Goal: Task Accomplishment & Management: Use online tool/utility

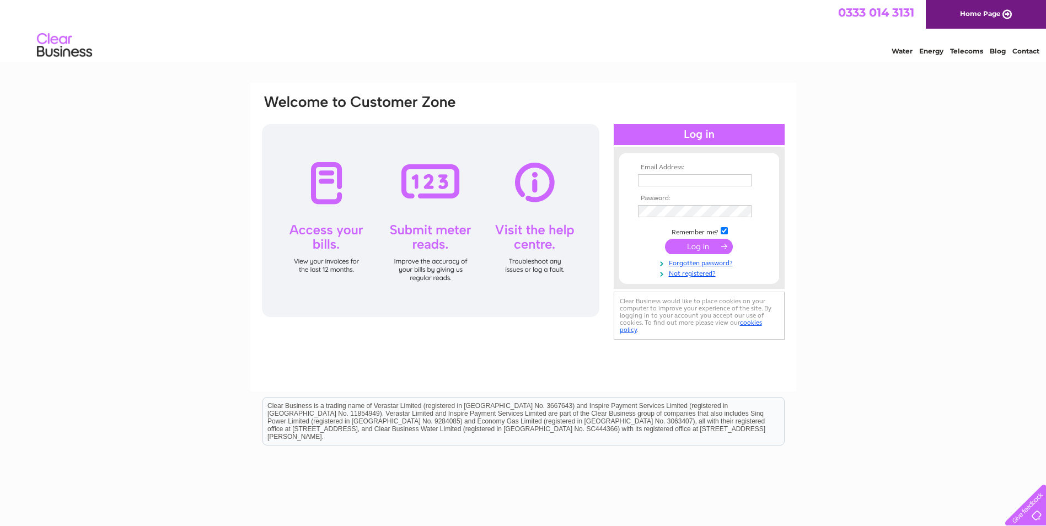
type input "[EMAIL_ADDRESS][DOMAIN_NAME]"
click at [689, 246] on input "submit" at bounding box center [699, 246] width 68 height 15
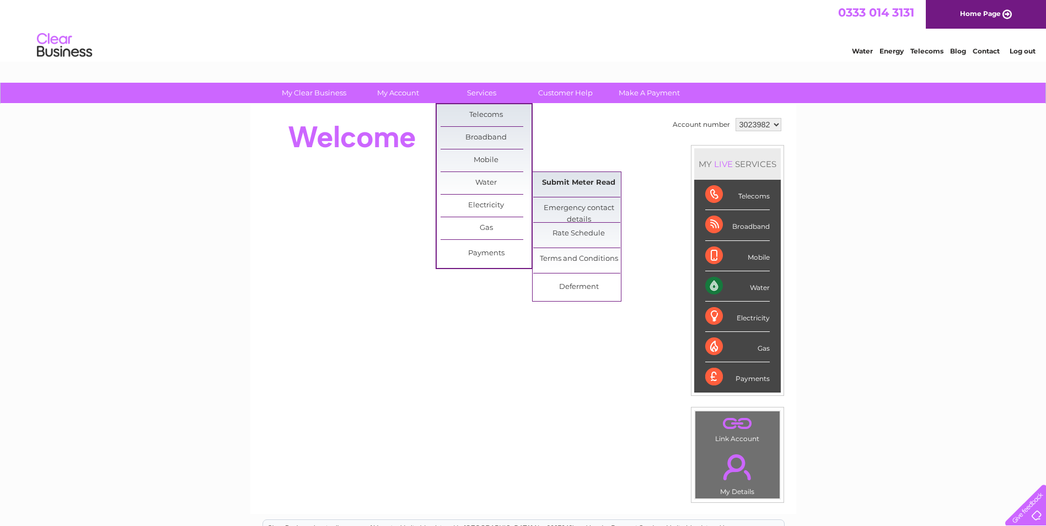
click at [560, 183] on link "Submit Meter Read" at bounding box center [578, 183] width 91 height 22
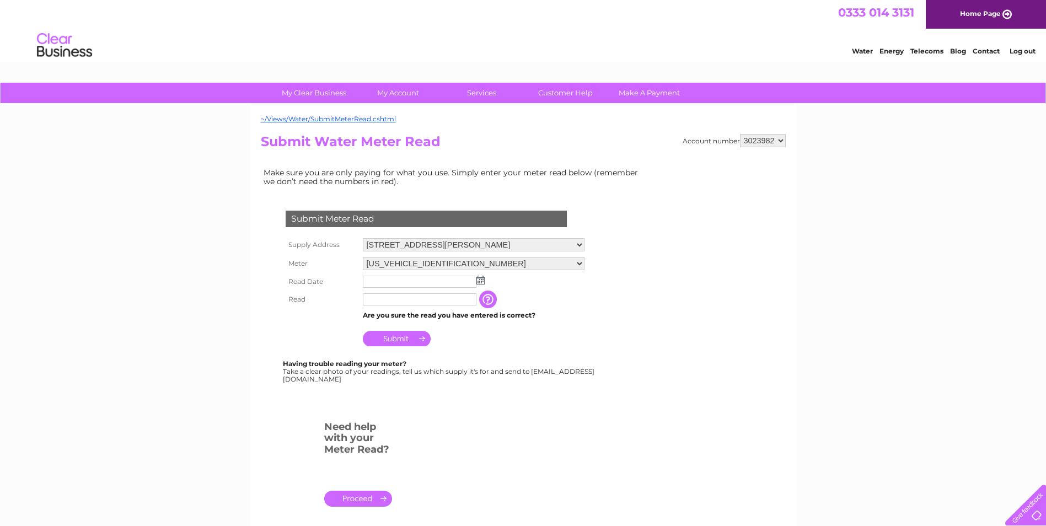
drag, startPoint x: 1022, startPoint y: 0, endPoint x: 449, endPoint y: 141, distance: 590.6
click at [449, 141] on h2 "Submit Water Meter Read" at bounding box center [523, 144] width 525 height 21
click at [538, 344] on td "Submit" at bounding box center [473, 336] width 227 height 26
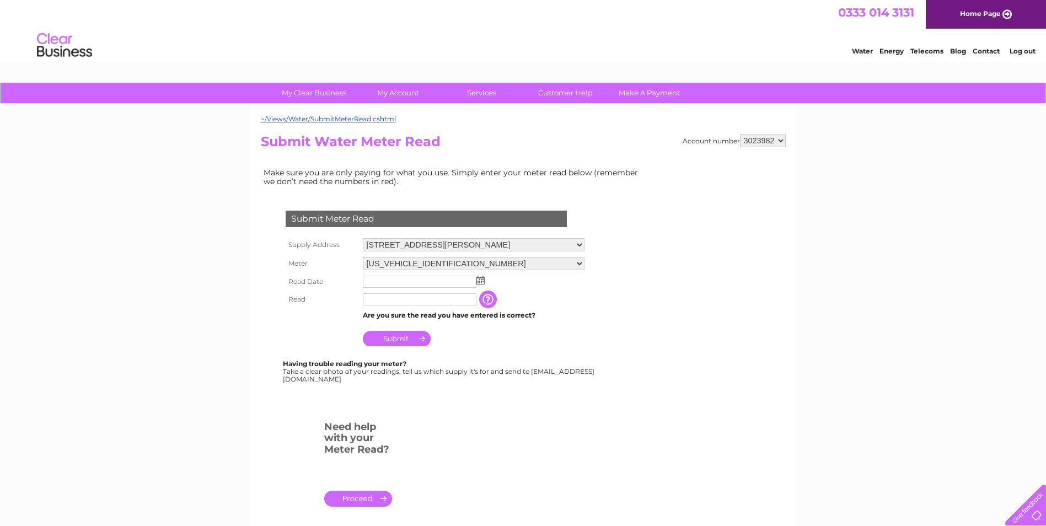
click at [538, 344] on td "Submit" at bounding box center [473, 336] width 227 height 26
click at [1017, 55] on li "Log out" at bounding box center [1022, 51] width 33 height 14
click at [1021, 53] on link "Log out" at bounding box center [1023, 51] width 26 height 8
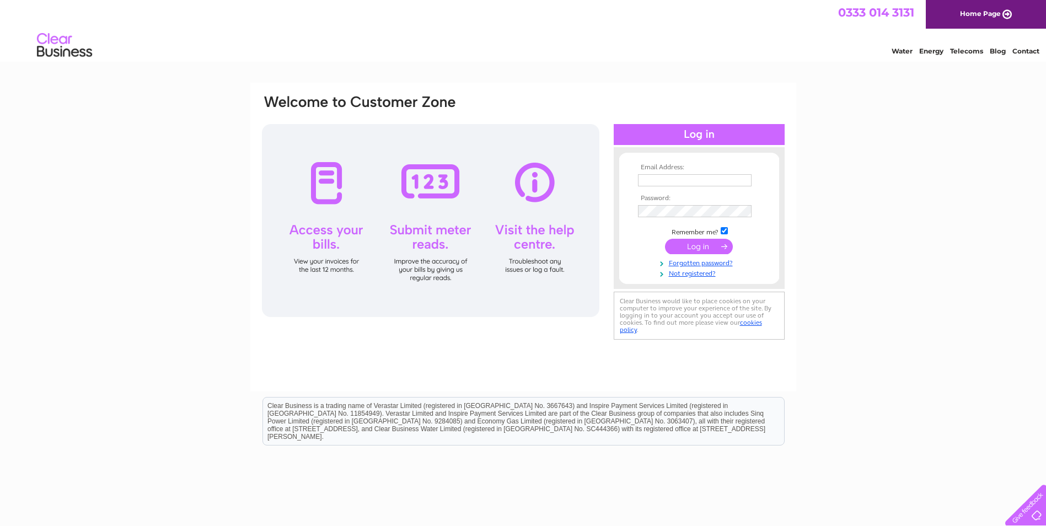
drag, startPoint x: 539, startPoint y: 50, endPoint x: 529, endPoint y: 50, distance: 10.5
click at [539, 50] on div "Water Energy Telecoms Blog Contact" at bounding box center [523, 47] width 1046 height 36
